Goal: Transaction & Acquisition: Purchase product/service

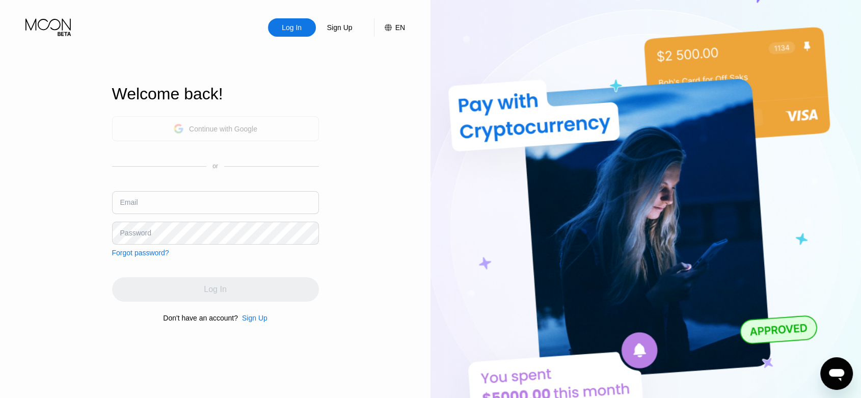
click at [258, 122] on div "Continue with Google" at bounding box center [215, 128] width 207 height 25
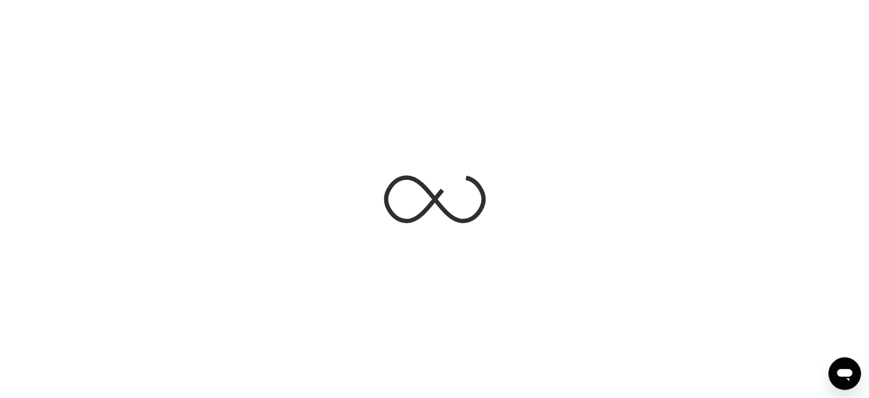
click at [644, 97] on div at bounding box center [434, 199] width 869 height 398
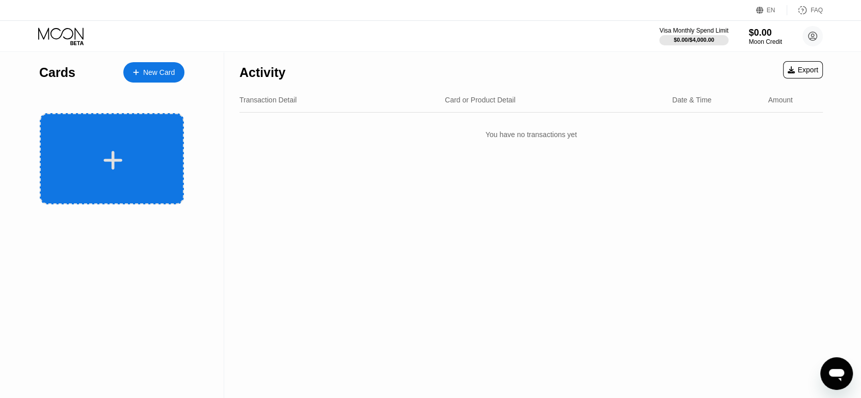
click at [118, 156] on icon at bounding box center [113, 160] width 20 height 23
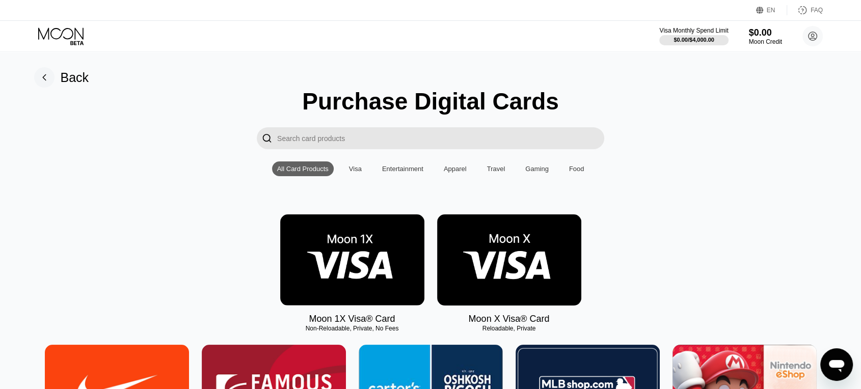
click at [386, 137] on input "Search card products" at bounding box center [440, 138] width 327 height 22
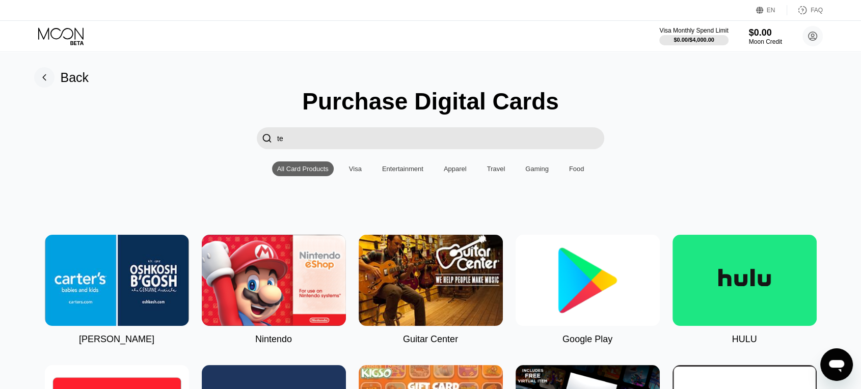
type input "t"
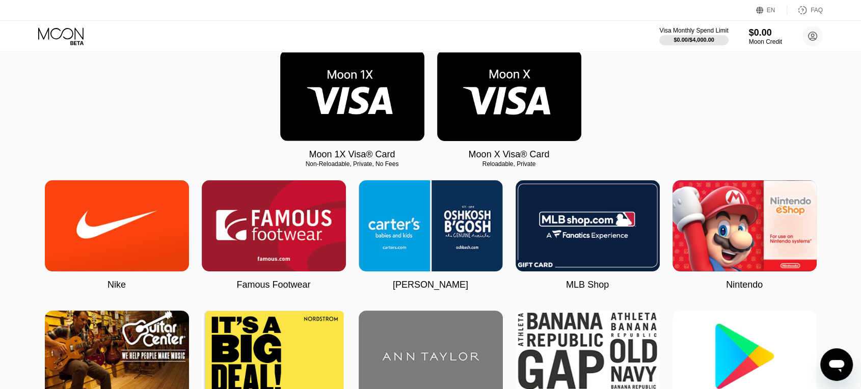
scroll to position [170, 0]
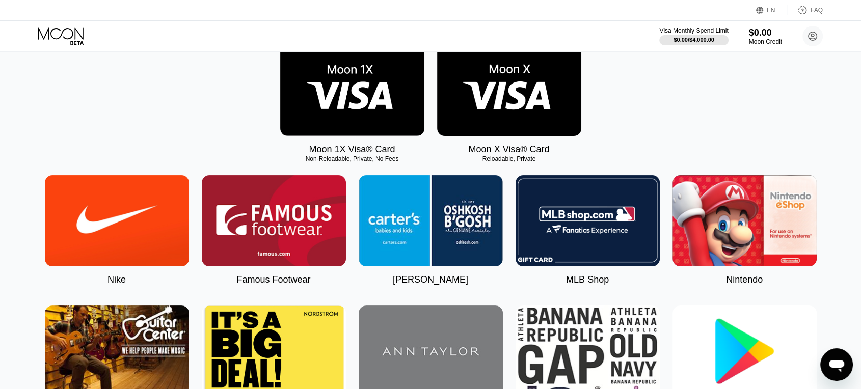
click at [372, 103] on img at bounding box center [352, 90] width 144 height 91
